Goal: Information Seeking & Learning: Learn about a topic

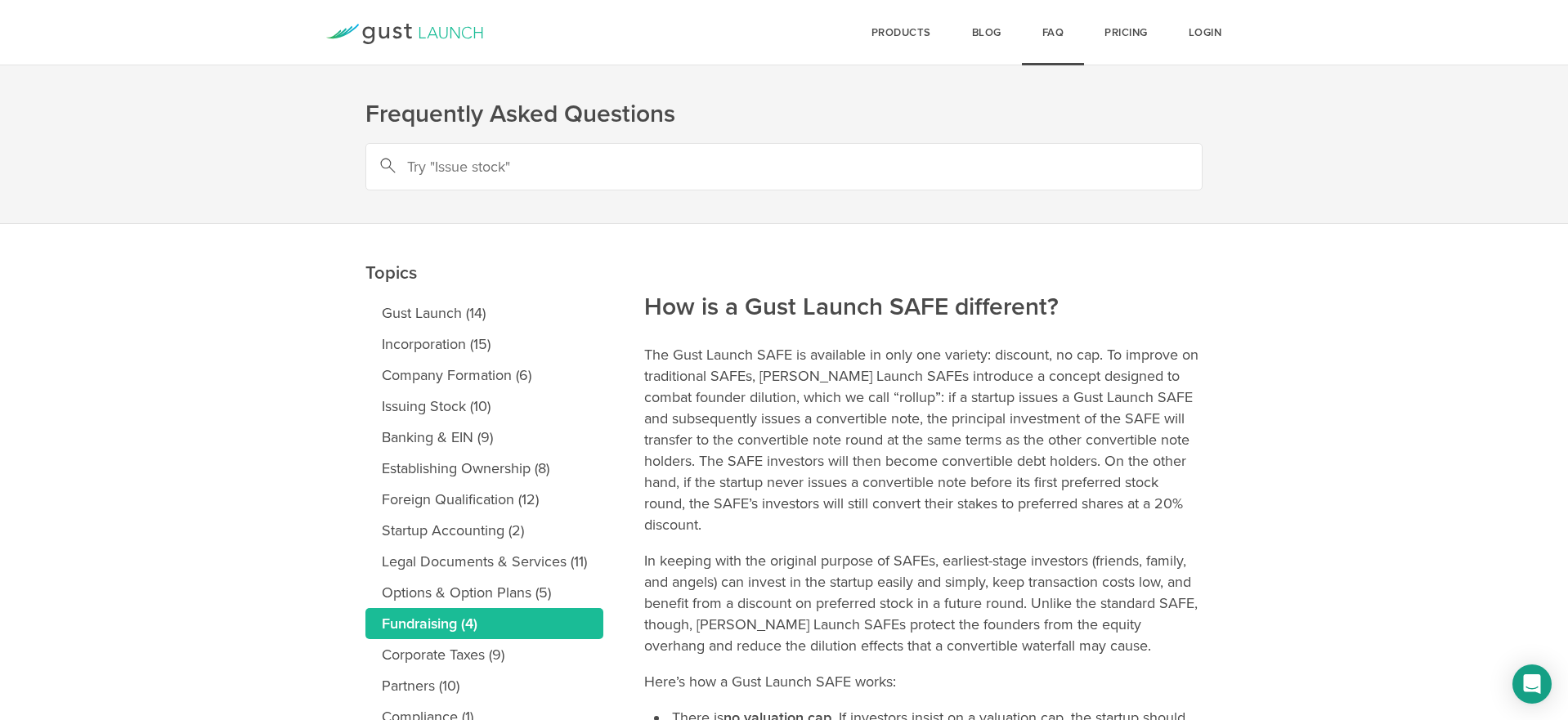
click at [1031, 341] on article "How is a Gust Launch SAFE different? The Gust Launch SAFE is available in only …" at bounding box center [923, 663] width 559 height 878
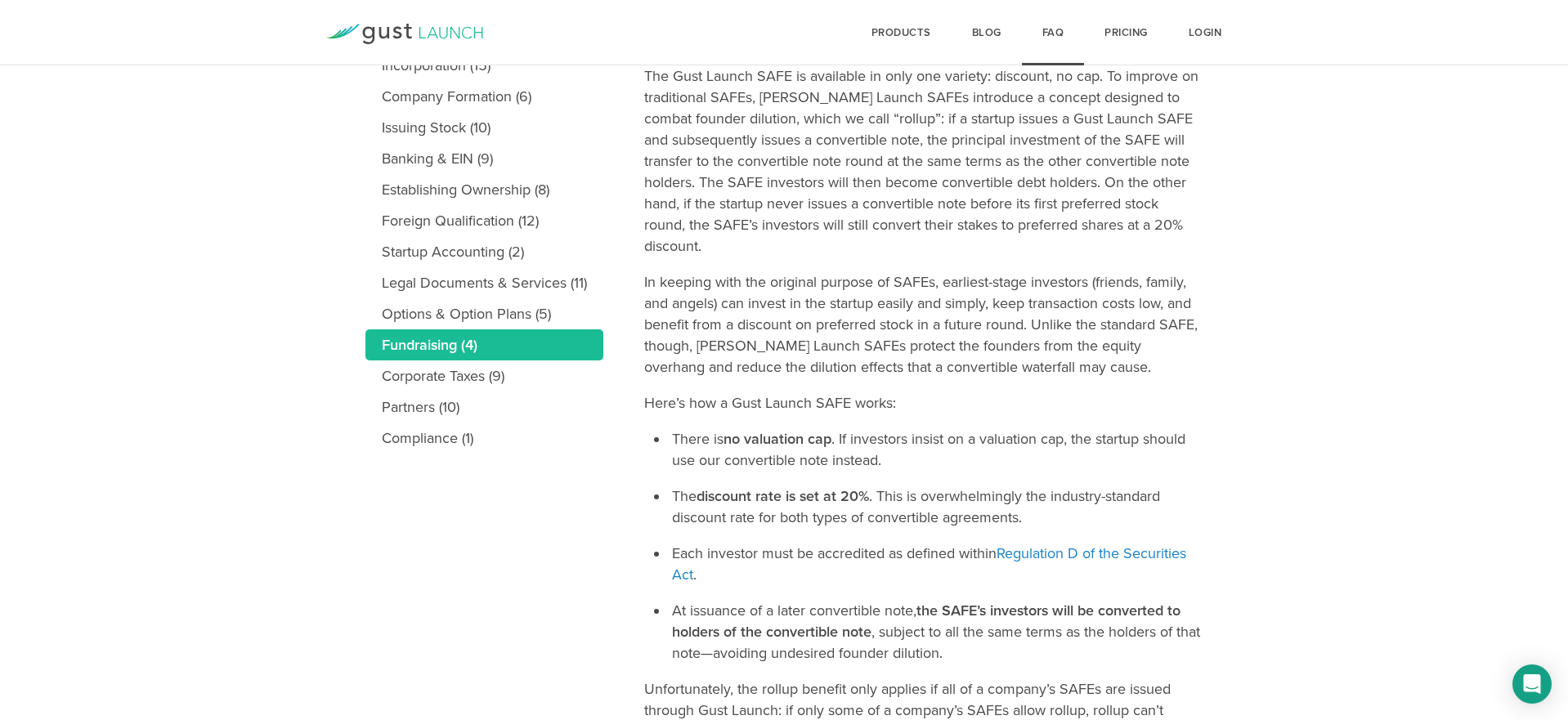
scroll to position [279, 0]
click at [425, 407] on link "Partners (10)" at bounding box center [485, 406] width 238 height 31
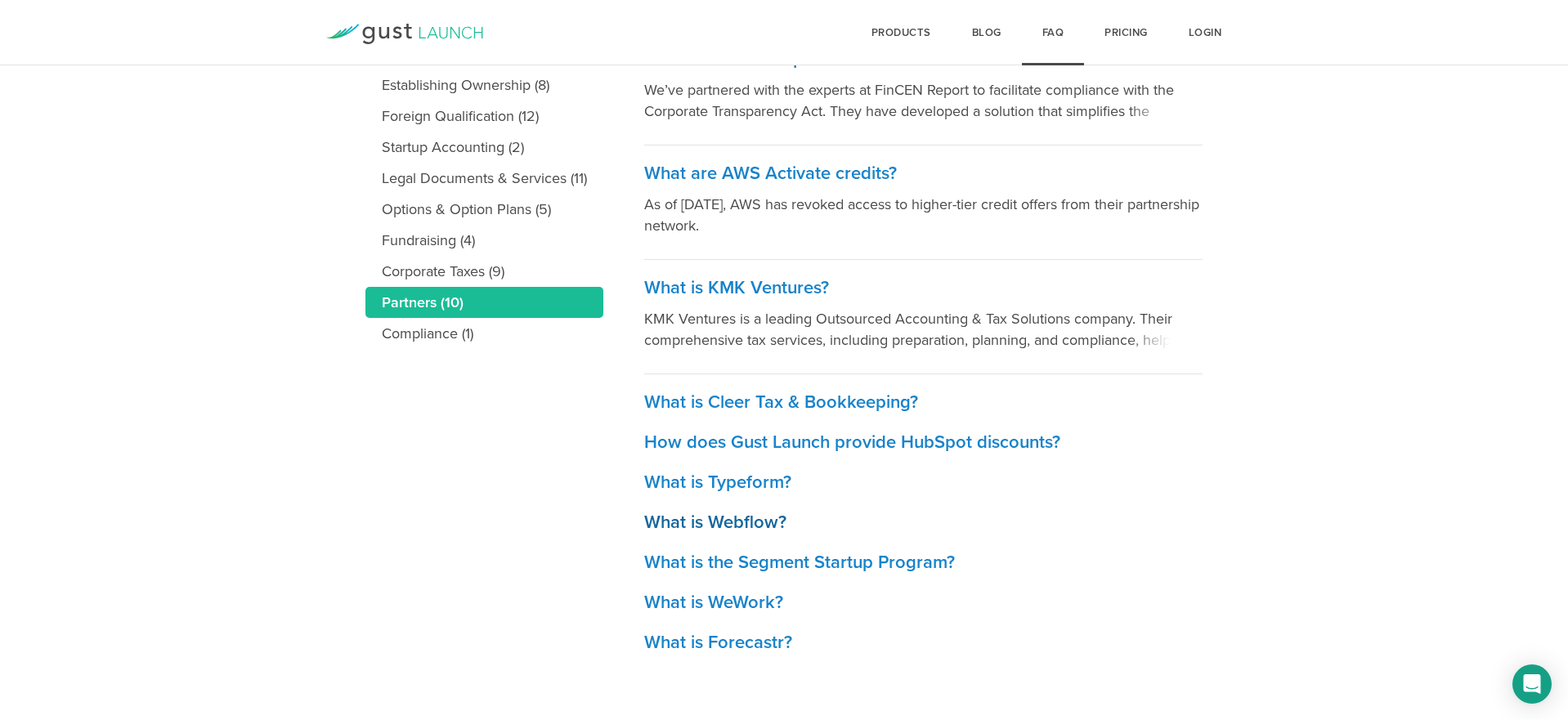
scroll to position [383, 0]
click at [714, 518] on h3 "What is Webflow?" at bounding box center [923, 522] width 559 height 23
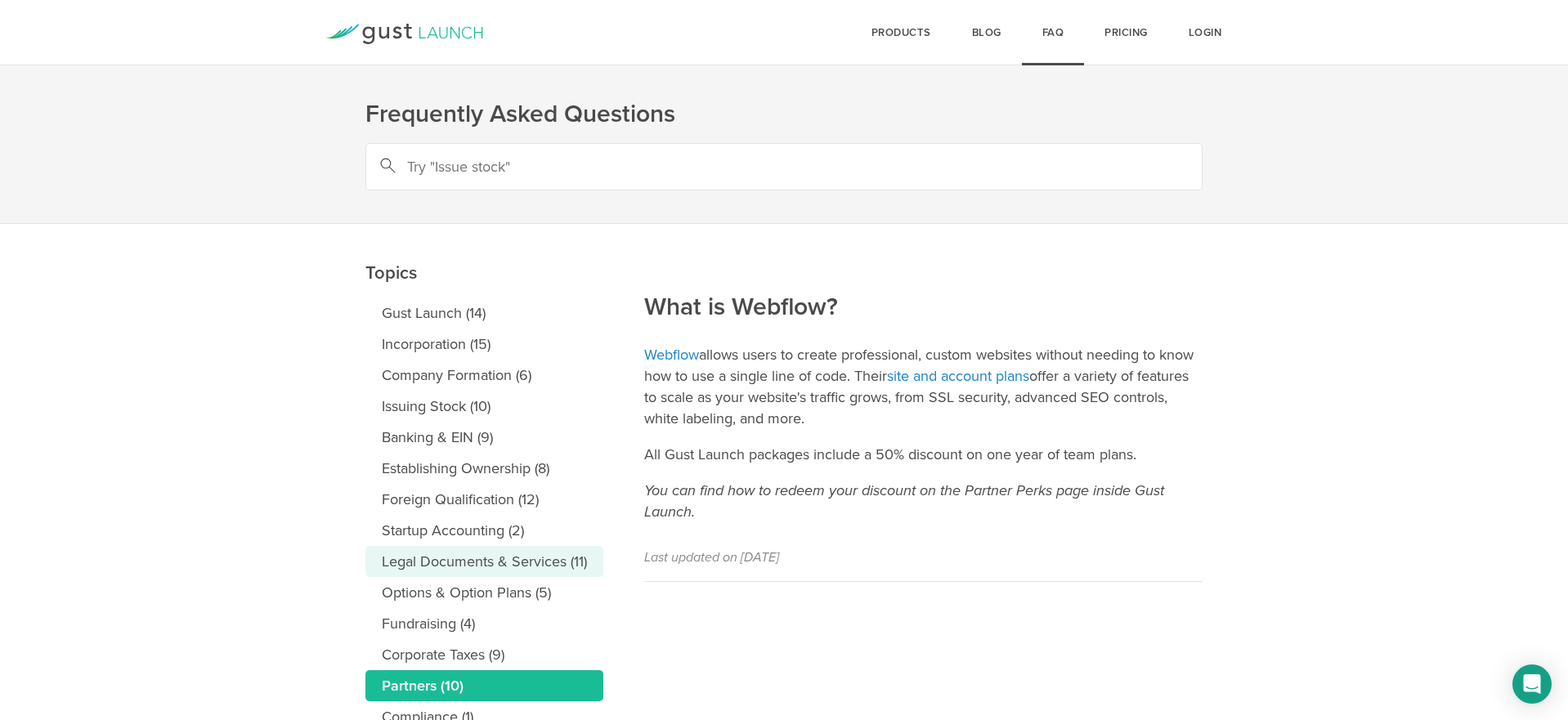
click at [474, 565] on link "Legal Documents & Services (11)" at bounding box center [485, 562] width 238 height 31
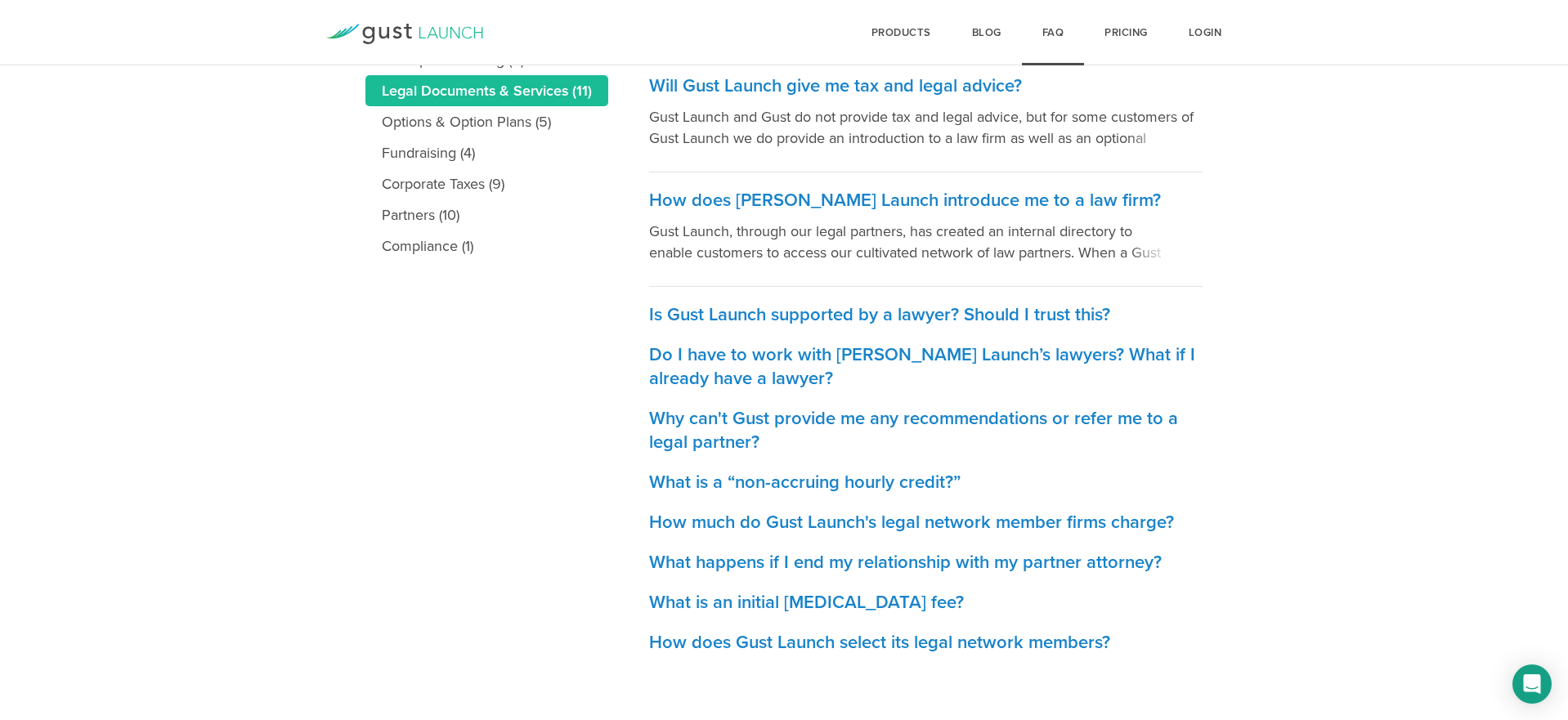
scroll to position [471, 0]
click at [998, 361] on h3 "Do I have to work with Gust Launch’s lawyers? What if I already have a lawyer?" at bounding box center [925, 367] width 553 height 48
click at [911, 482] on h3 "What is a “non-accruing hourly credit?”" at bounding box center [925, 482] width 553 height 23
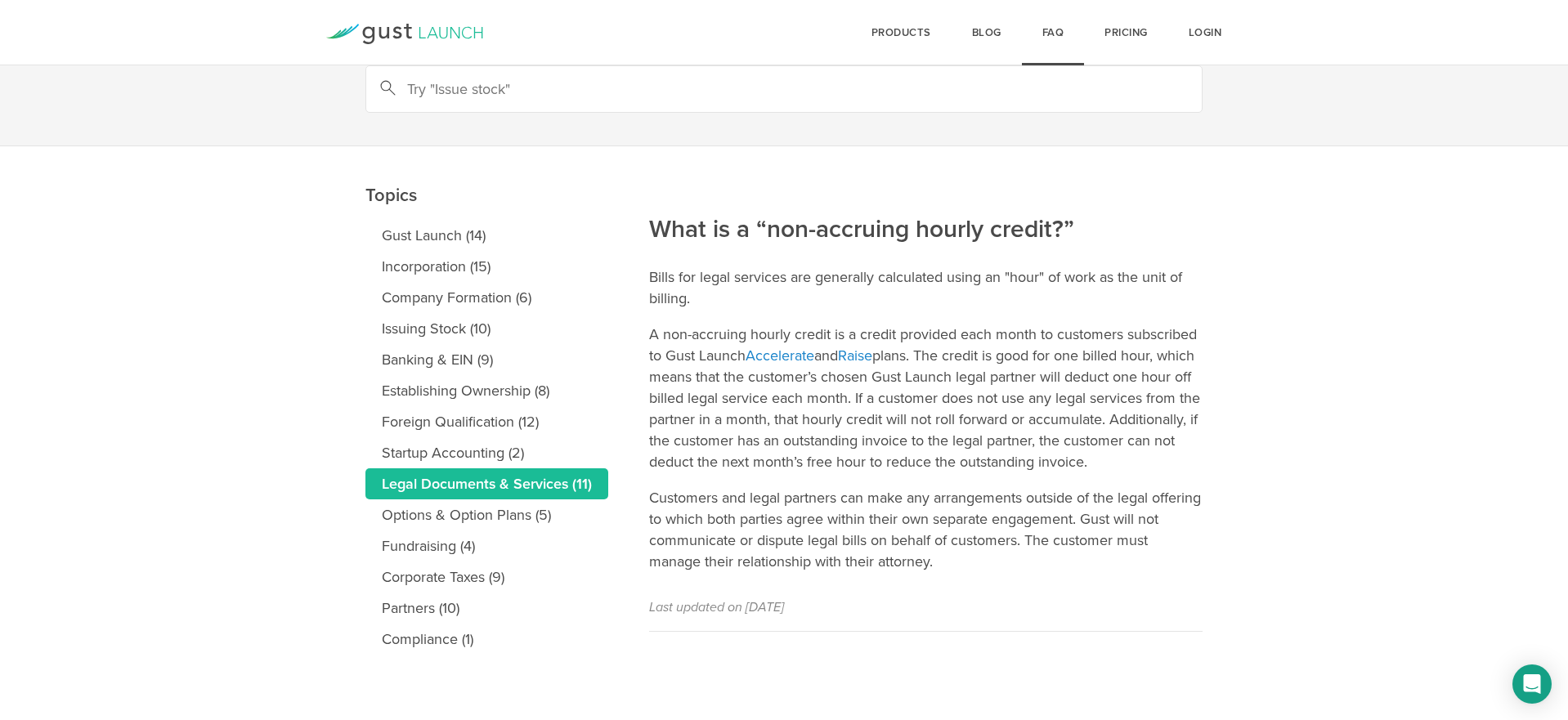
scroll to position [78, 0]
